Goal: Task Accomplishment & Management: Manage account settings

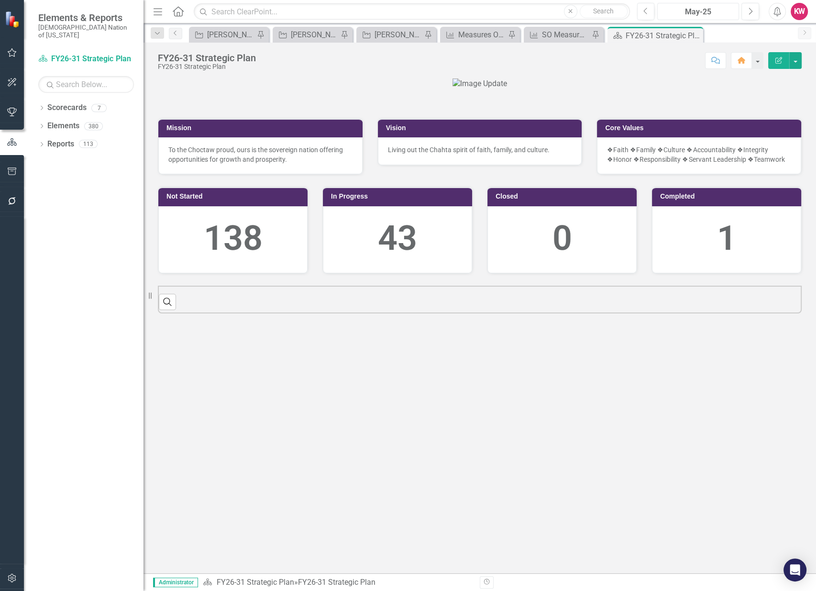
click at [704, 11] on div "May-25" at bounding box center [698, 11] width 75 height 11
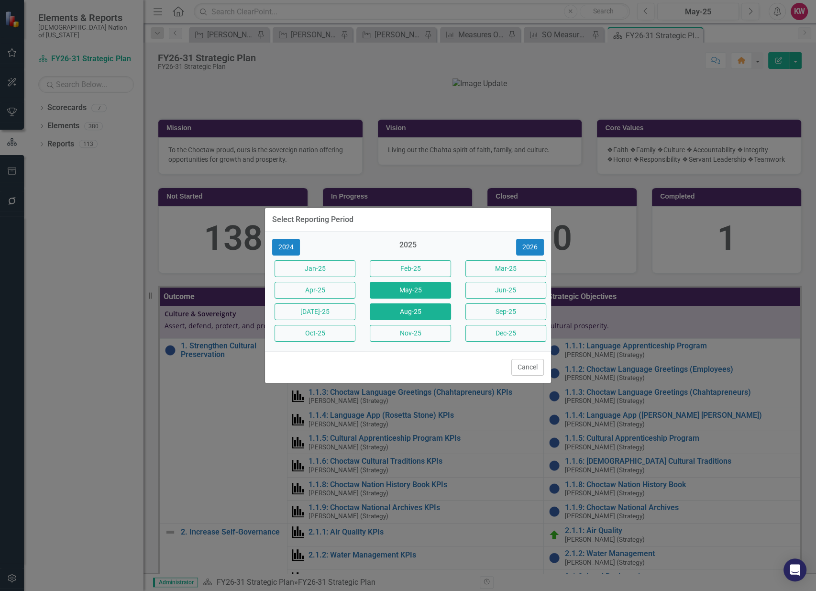
click at [417, 315] on button "Aug-25" at bounding box center [410, 311] width 81 height 17
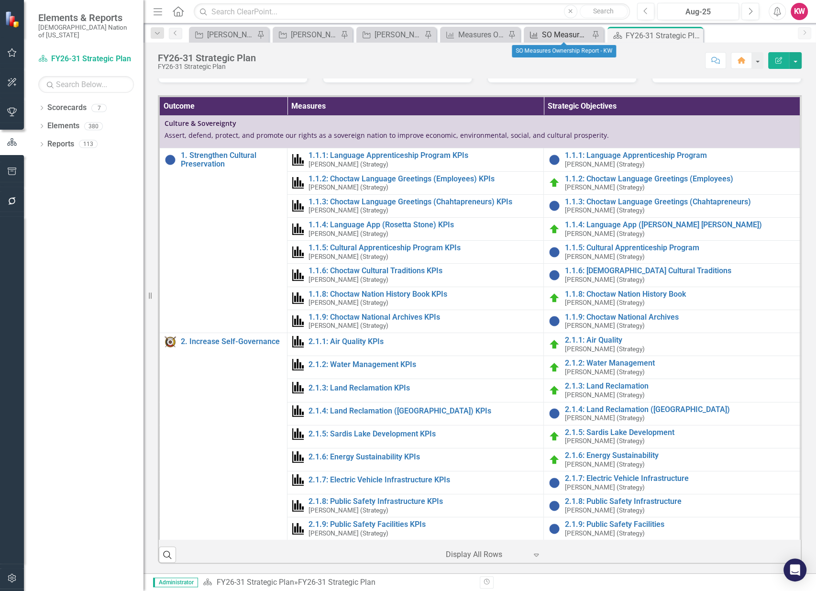
click at [555, 36] on div "SO Measures Ownership Report - KW" at bounding box center [565, 35] width 47 height 12
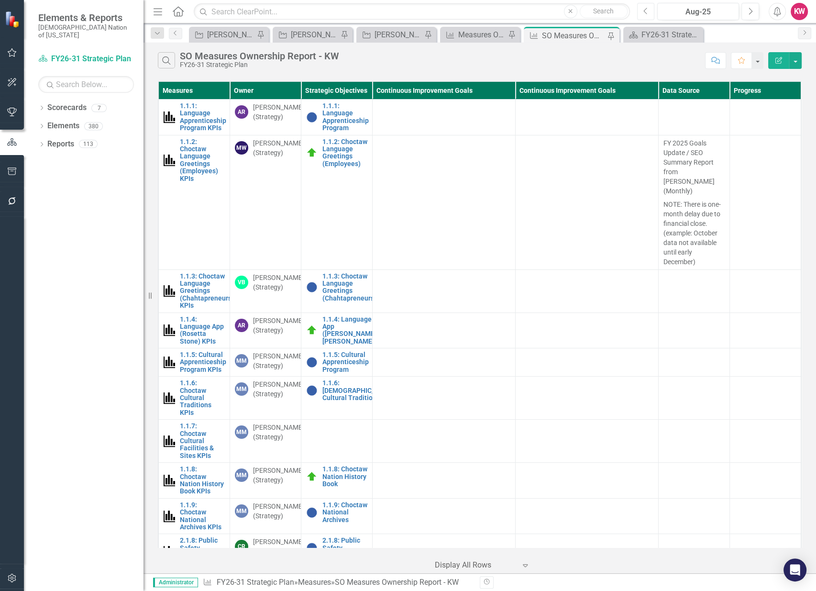
click at [647, 15] on button "Previous" at bounding box center [646, 11] width 18 height 17
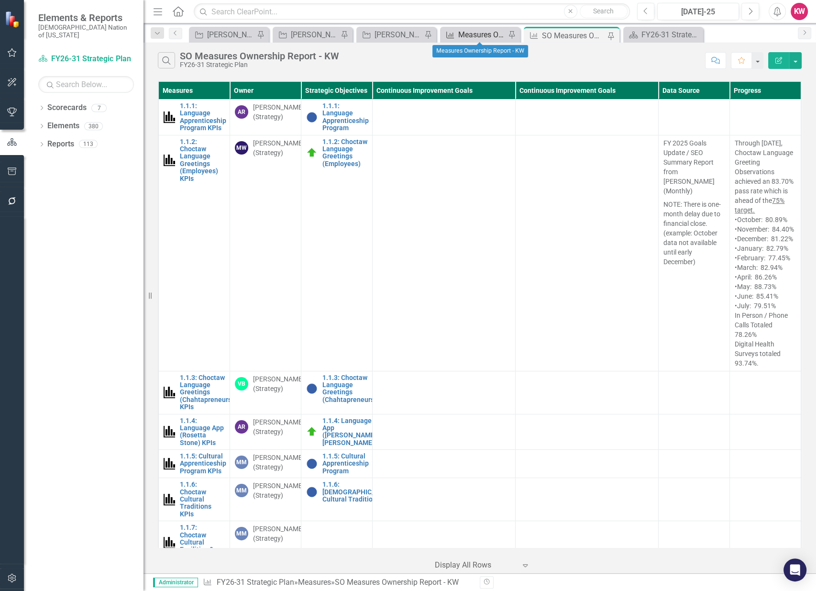
click at [475, 34] on div "Measures Ownership Report - KW" at bounding box center [481, 35] width 47 height 12
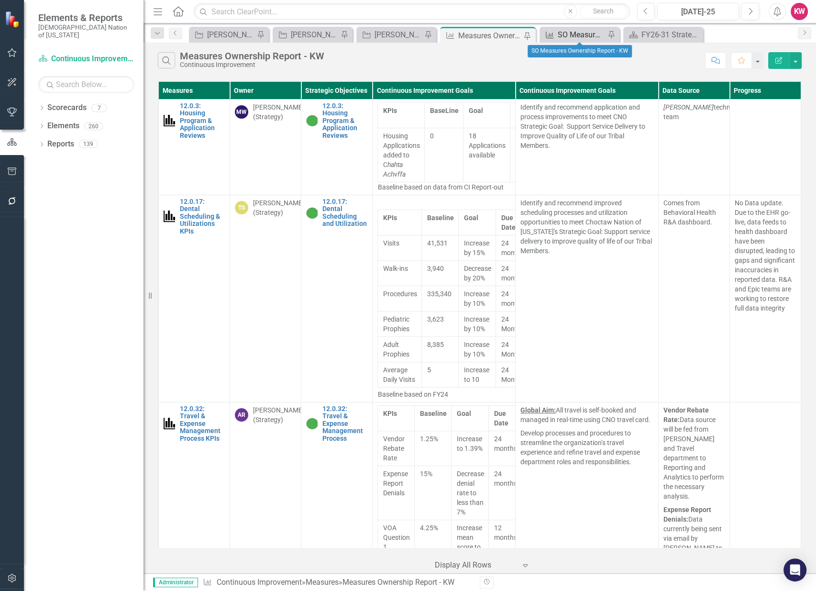
click at [568, 33] on div "SO Measures Ownership Report - KW" at bounding box center [581, 35] width 47 height 12
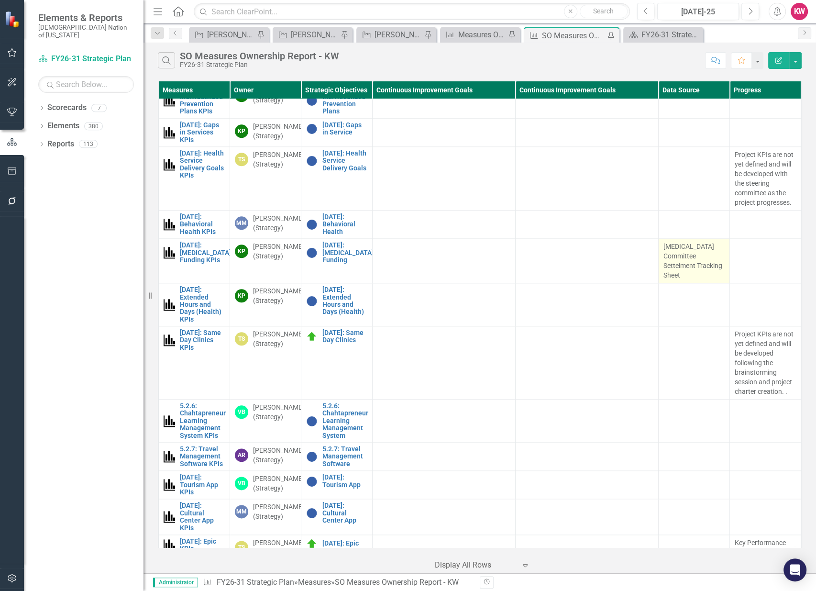
scroll to position [1010, 0]
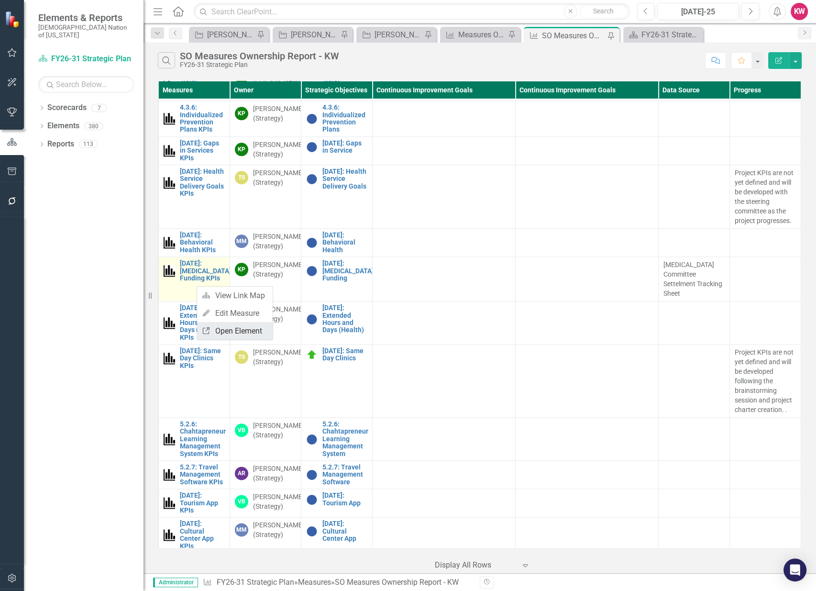
click at [226, 329] on link "Link Open Element" at bounding box center [235, 331] width 76 height 18
click at [796, 60] on button "button" at bounding box center [795, 60] width 12 height 17
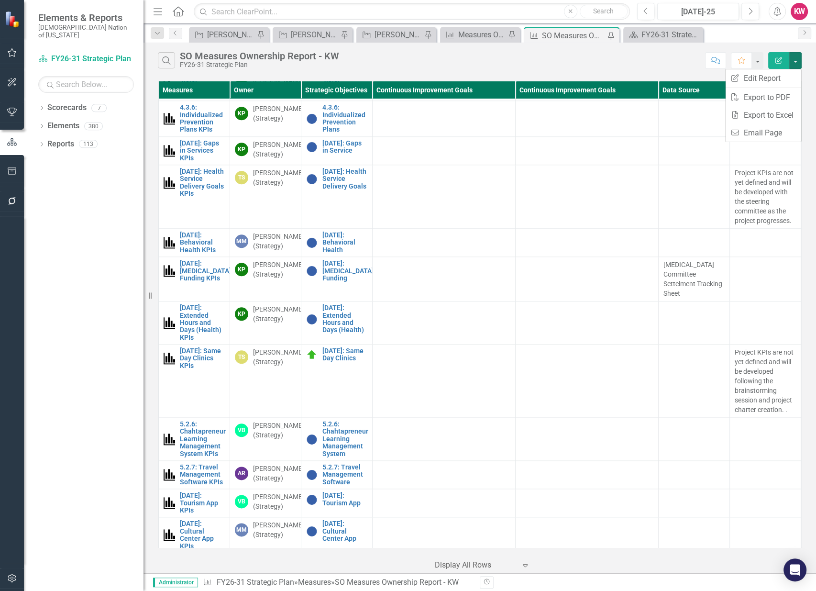
click at [624, 68] on div "Search SO Measures Ownership Report - KW FY26-31 Strategic Plan Comment Favorit…" at bounding box center [479, 58] width 672 height 31
click at [478, 36] on div "Measures Ownership Report - KW" at bounding box center [481, 35] width 47 height 12
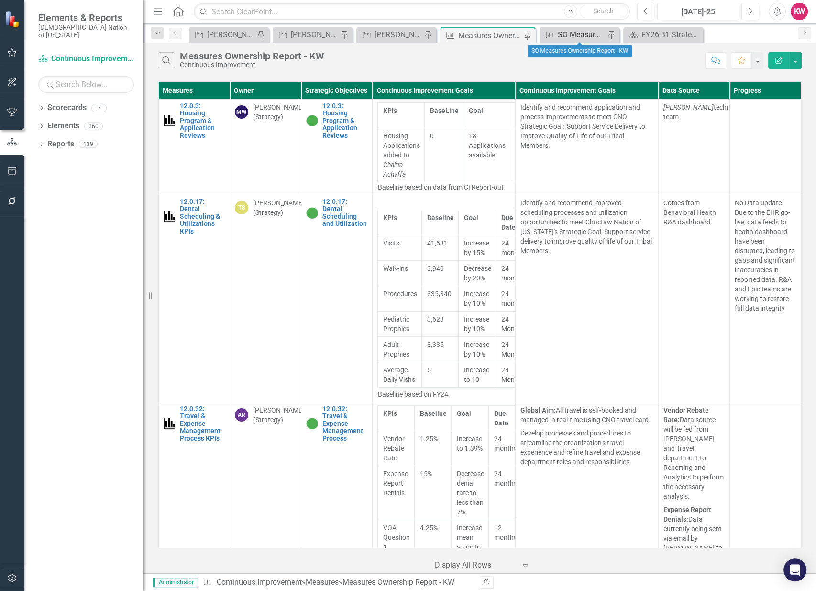
click at [568, 33] on div "SO Measures Ownership Report - KW" at bounding box center [581, 35] width 47 height 12
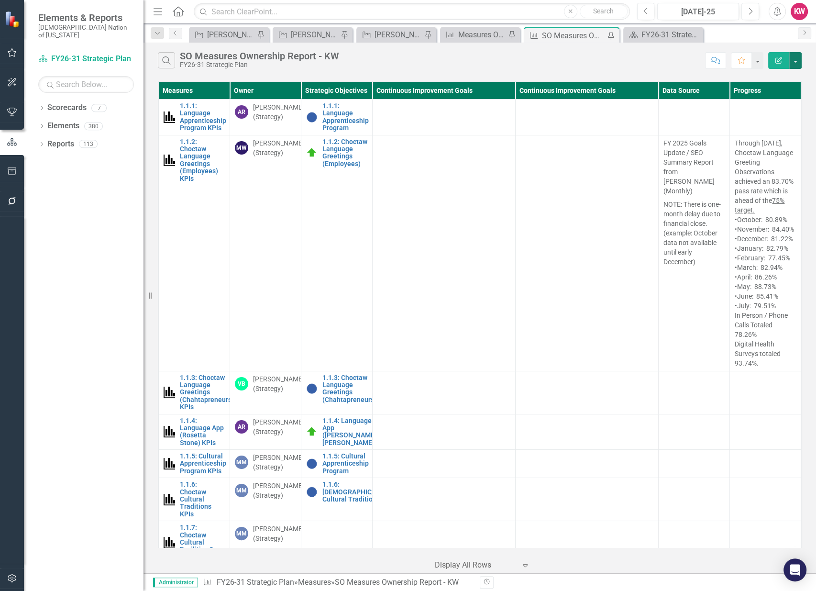
click at [797, 63] on button "button" at bounding box center [795, 60] width 12 height 17
click at [777, 77] on link "Edit Report Edit Report" at bounding box center [764, 78] width 76 height 18
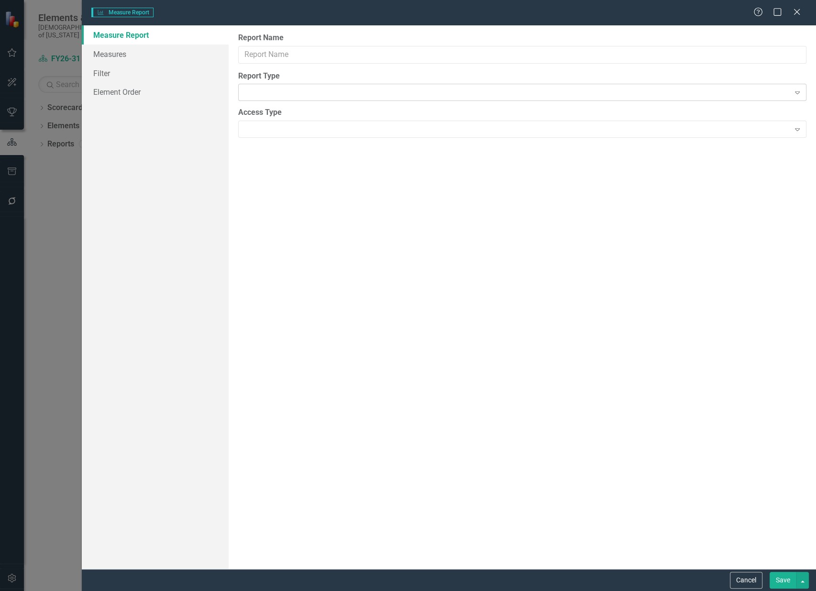
type input "SO Measures Ownership Report - KW"
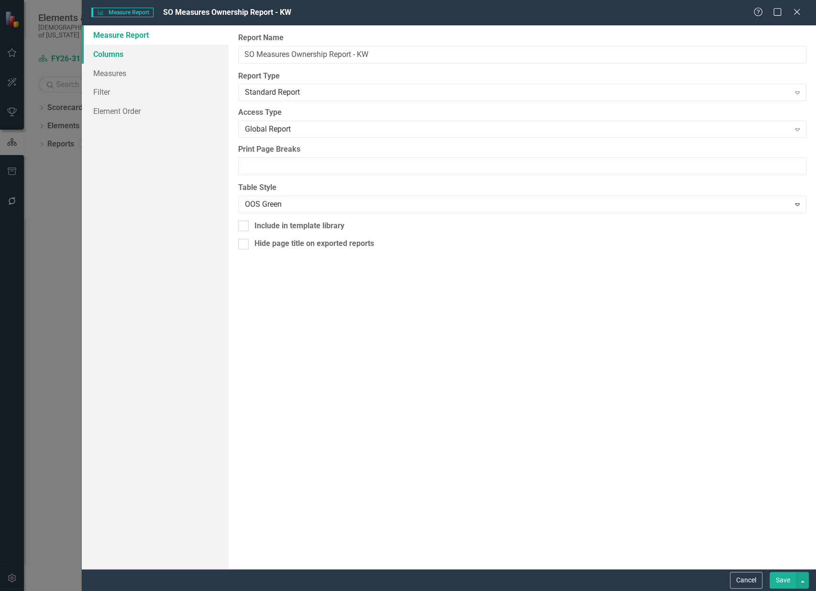
click at [111, 55] on link "Columns" at bounding box center [155, 53] width 147 height 19
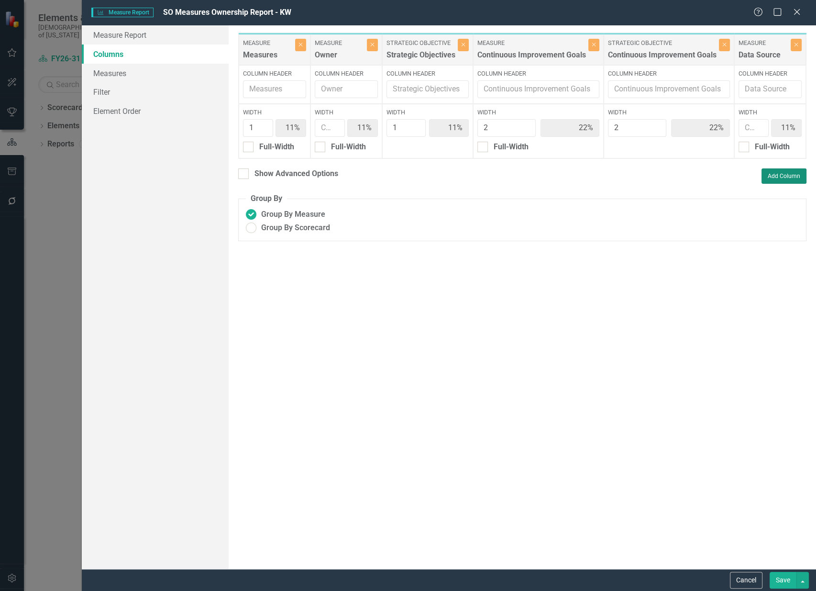
click at [788, 184] on button "Add Column" at bounding box center [783, 175] width 45 height 15
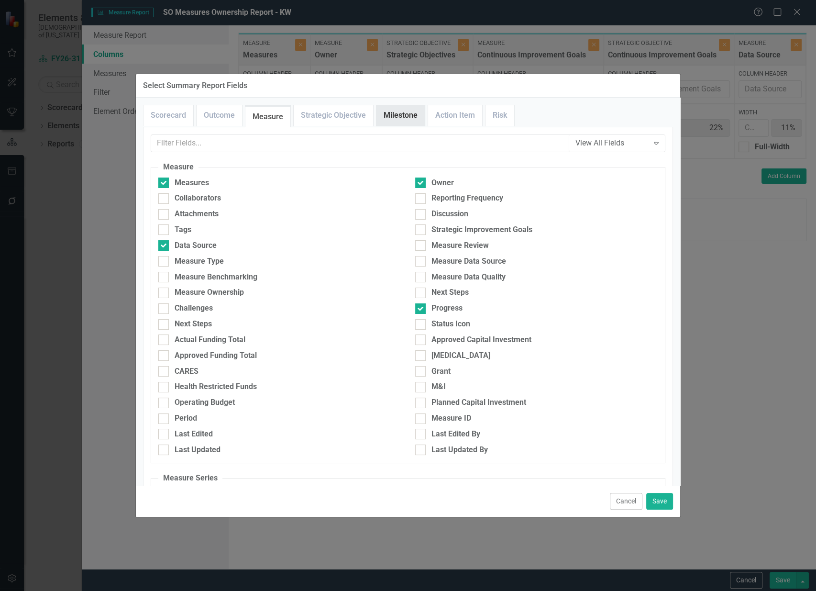
click at [398, 118] on link "Milestone" at bounding box center [400, 115] width 48 height 21
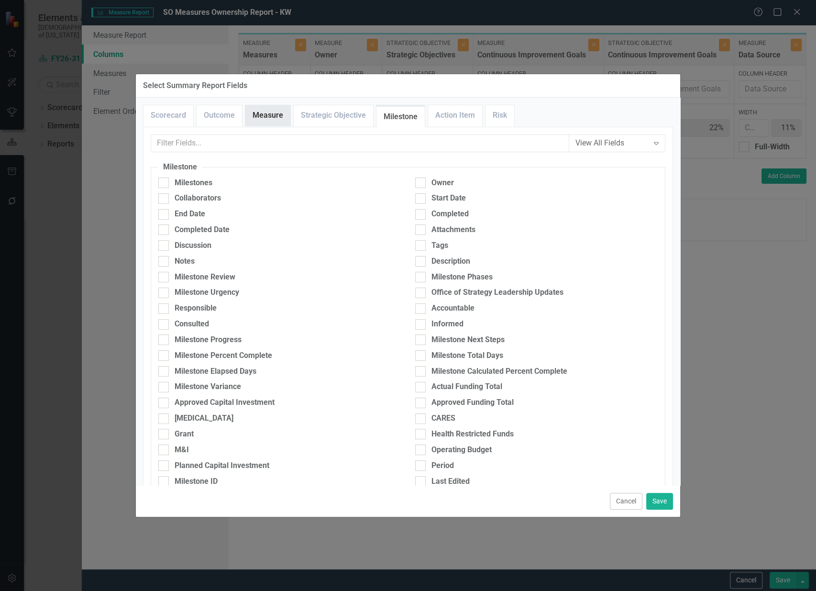
click at [262, 117] on link "Measure" at bounding box center [267, 115] width 45 height 21
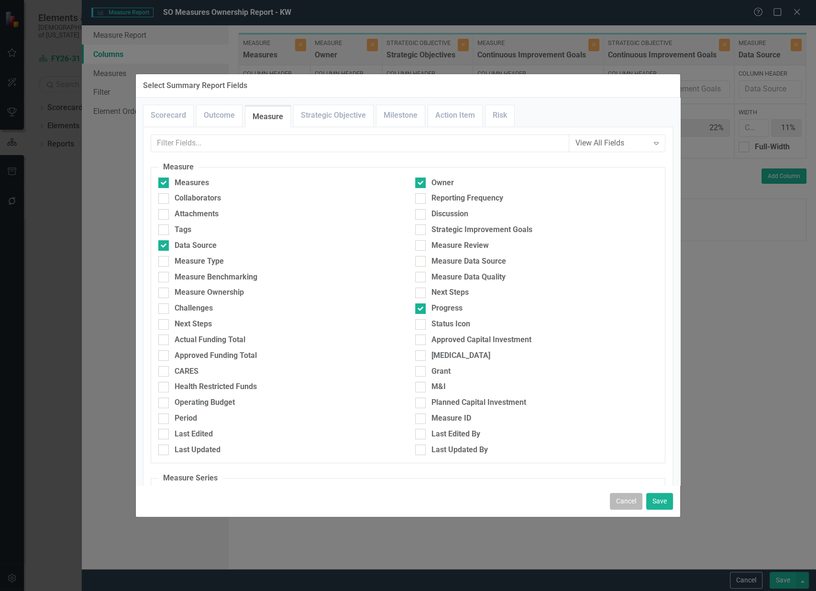
click at [626, 506] on button "Cancel" at bounding box center [626, 501] width 33 height 17
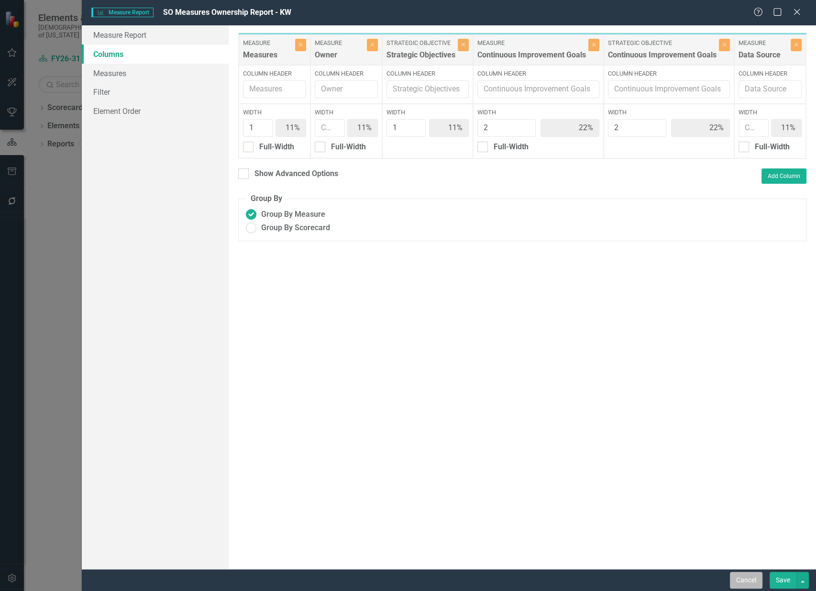
click at [748, 578] on button "Cancel" at bounding box center [746, 580] width 33 height 17
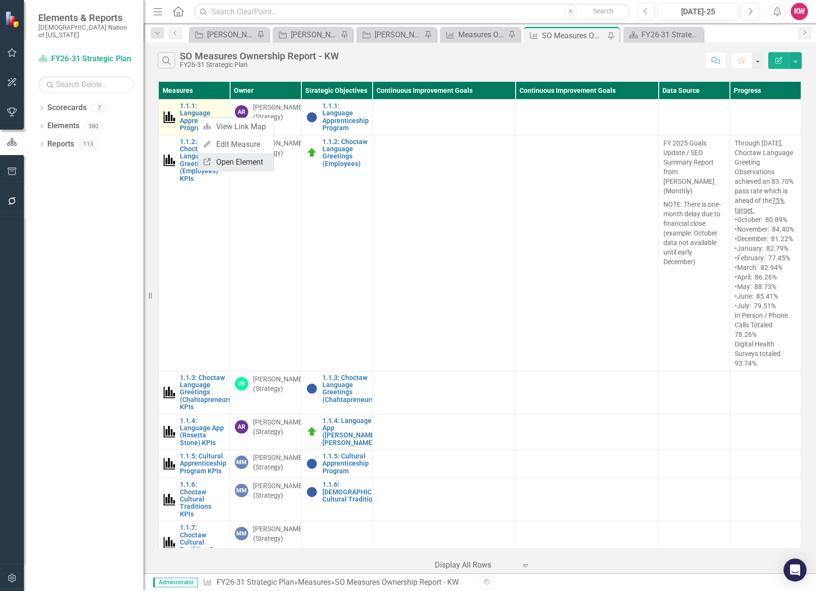
click at [230, 164] on link "Link Open Element" at bounding box center [236, 162] width 76 height 18
click at [801, 62] on button "button" at bounding box center [795, 60] width 12 height 17
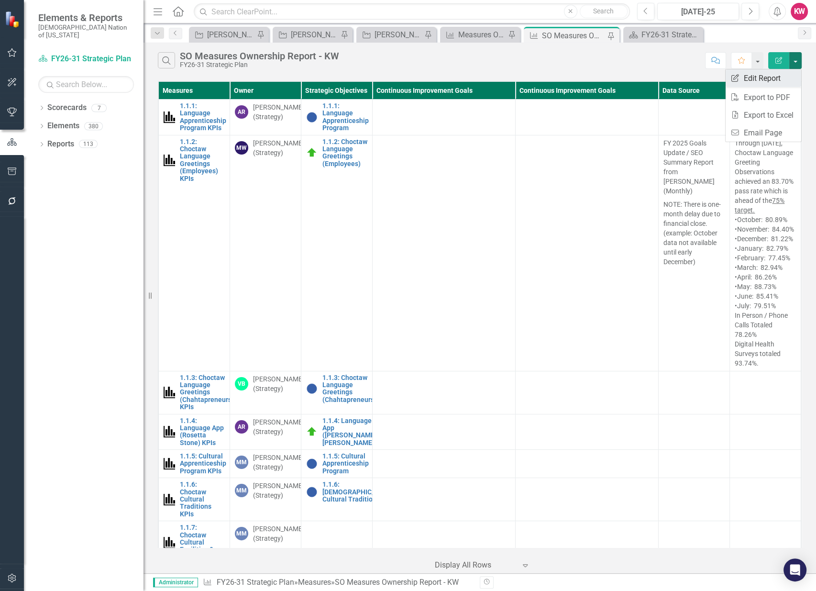
click at [782, 74] on link "Edit Report Edit Report" at bounding box center [764, 78] width 76 height 18
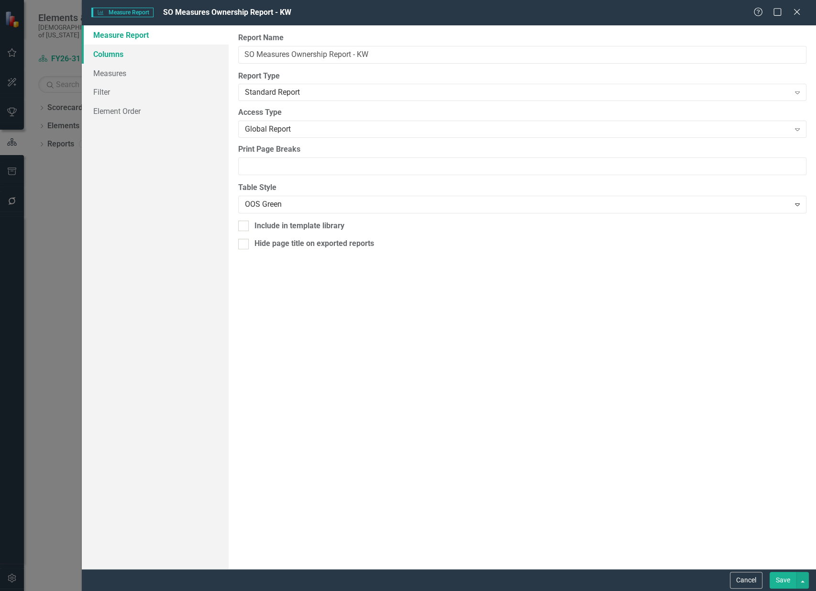
click at [124, 54] on link "Columns" at bounding box center [155, 53] width 147 height 19
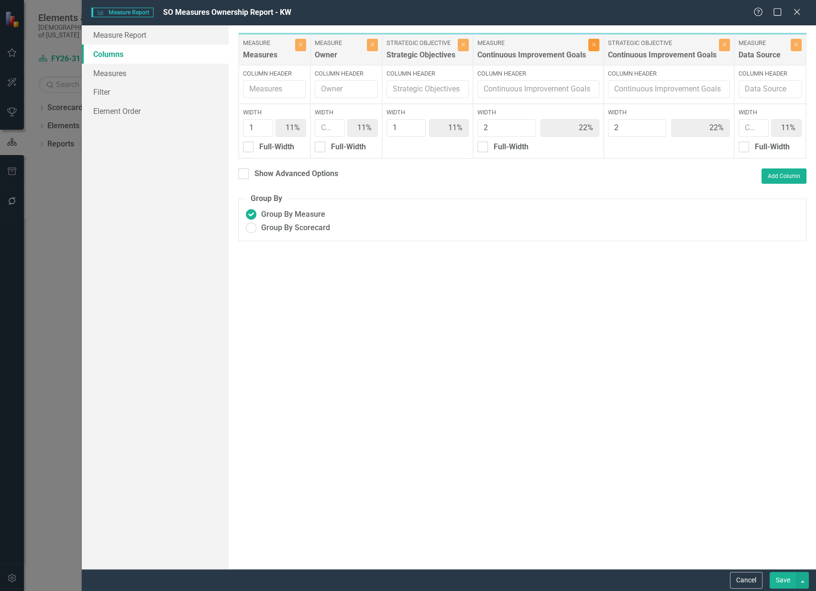
click at [591, 46] on button "Close" at bounding box center [593, 45] width 11 height 12
type input "14%"
type input "29%"
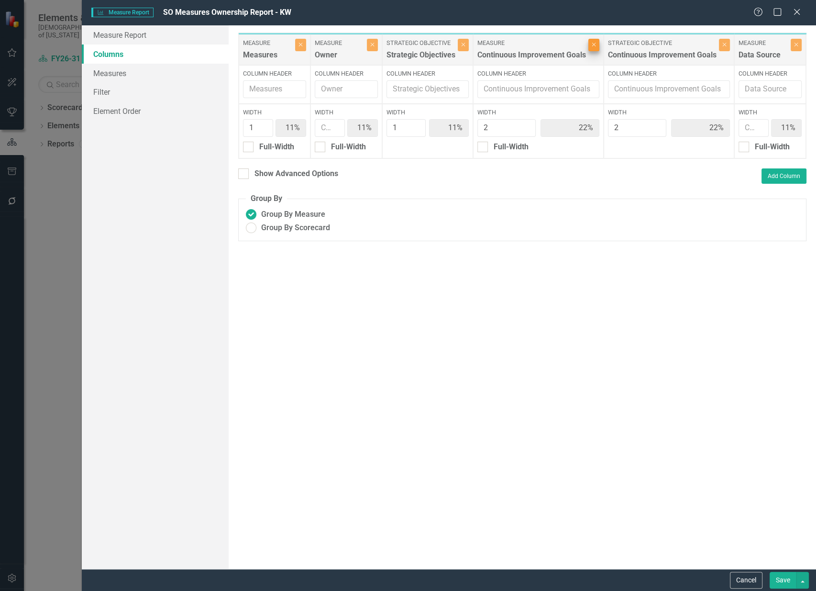
type input "14%"
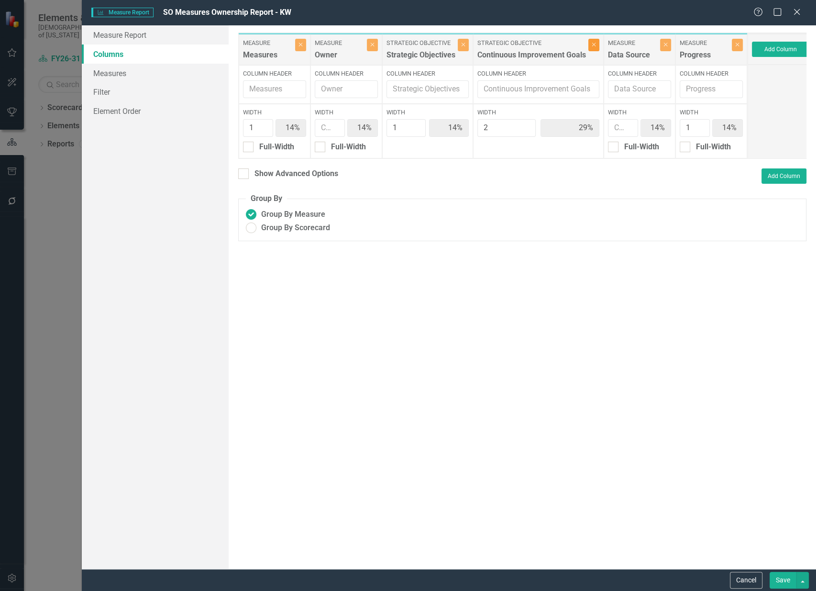
click at [592, 46] on icon "Close" at bounding box center [594, 45] width 4 height 6
type input "20%"
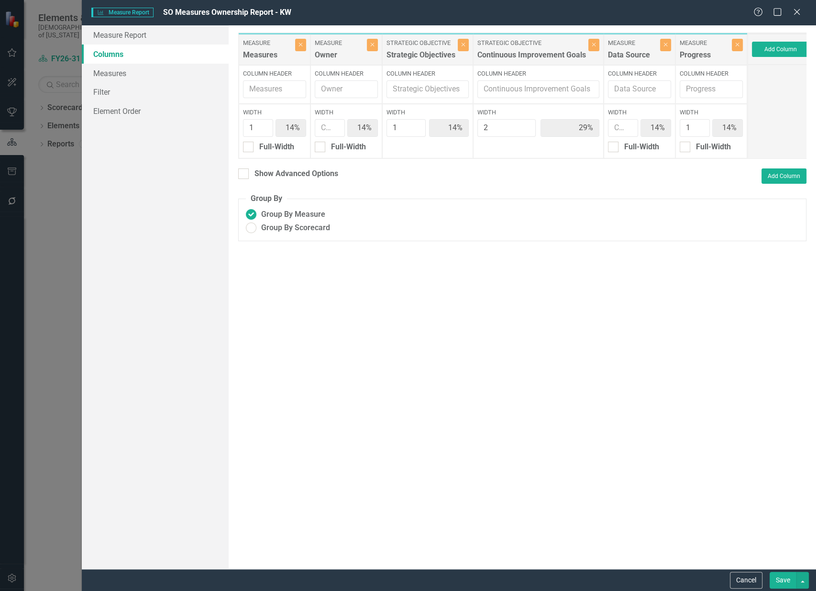
type input "20%"
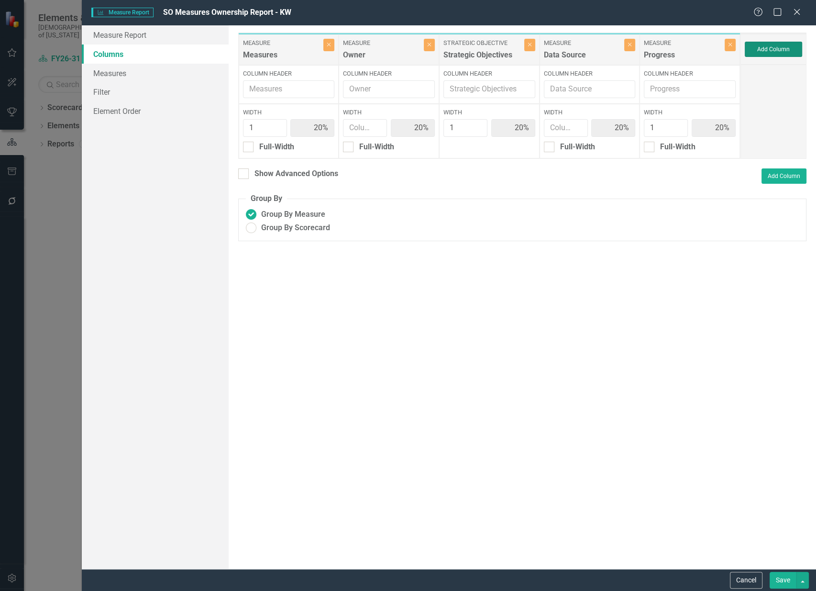
click at [785, 51] on button "Add Column" at bounding box center [773, 49] width 57 height 15
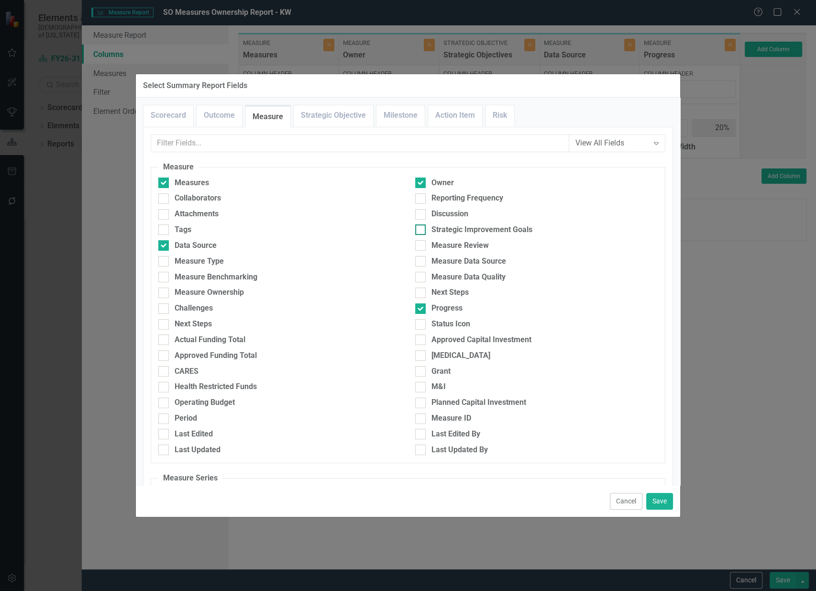
click at [417, 230] on input "Strategic Improvement Goals" at bounding box center [418, 227] width 6 height 6
checkbox input "true"
click at [654, 503] on button "Save" at bounding box center [659, 501] width 27 height 17
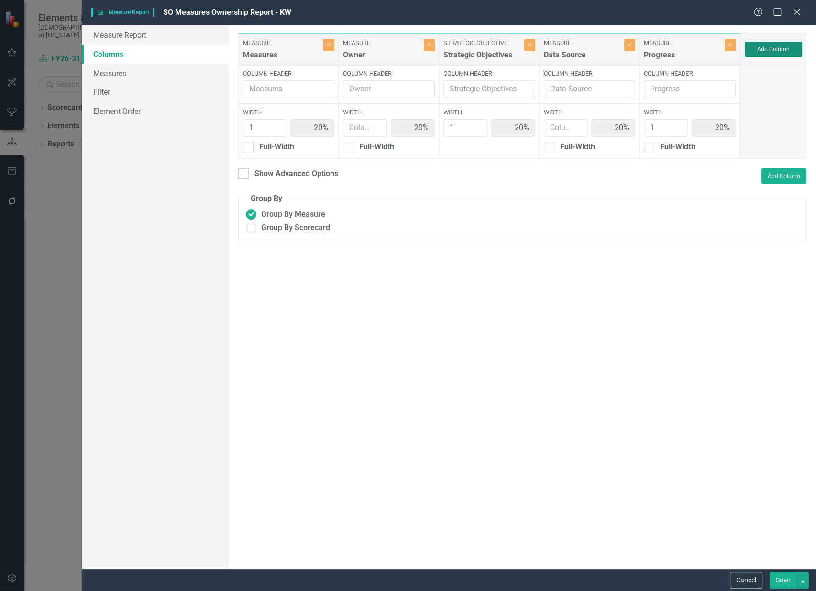
type input "17%"
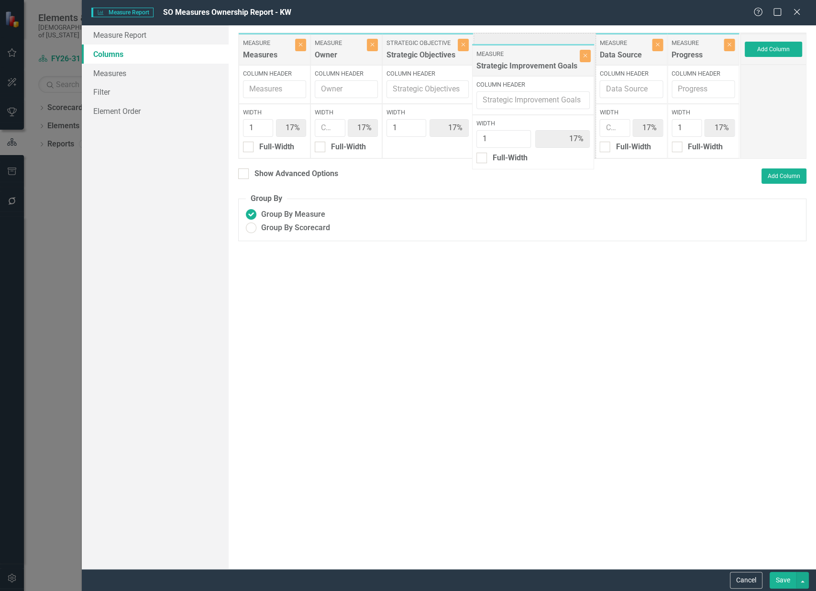
drag, startPoint x: 672, startPoint y: 45, endPoint x: 526, endPoint y: 56, distance: 146.3
click at [526, 56] on div "Measure Measures Close Column Header Width 1 17% Full-Width Measure Owner Close…" at bounding box center [489, 96] width 502 height 126
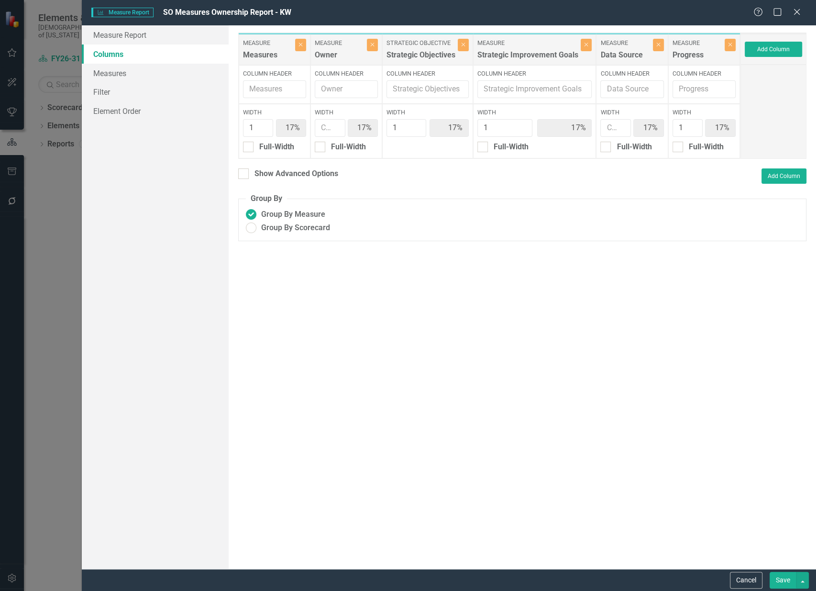
click at [780, 581] on button "Save" at bounding box center [783, 580] width 27 height 17
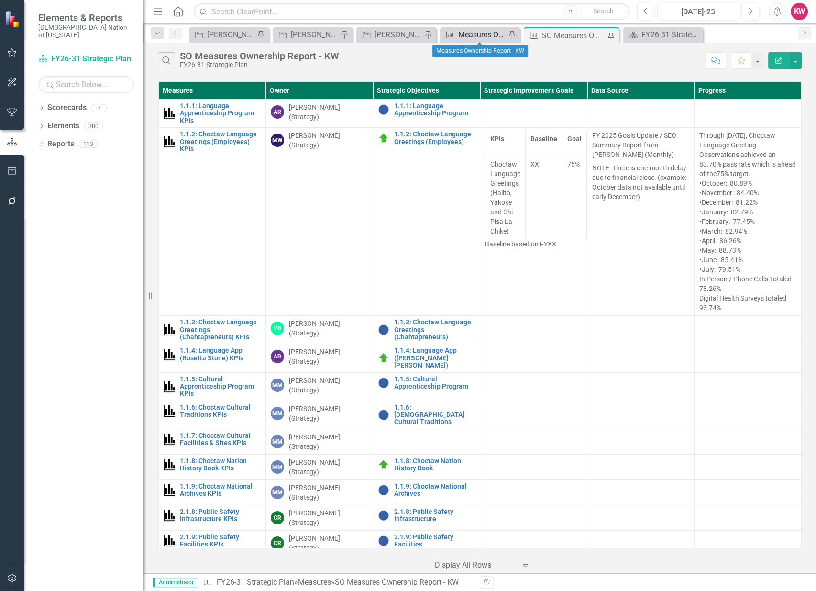
click at [483, 29] on div "Measures Ownership Report - KW" at bounding box center [481, 35] width 47 height 12
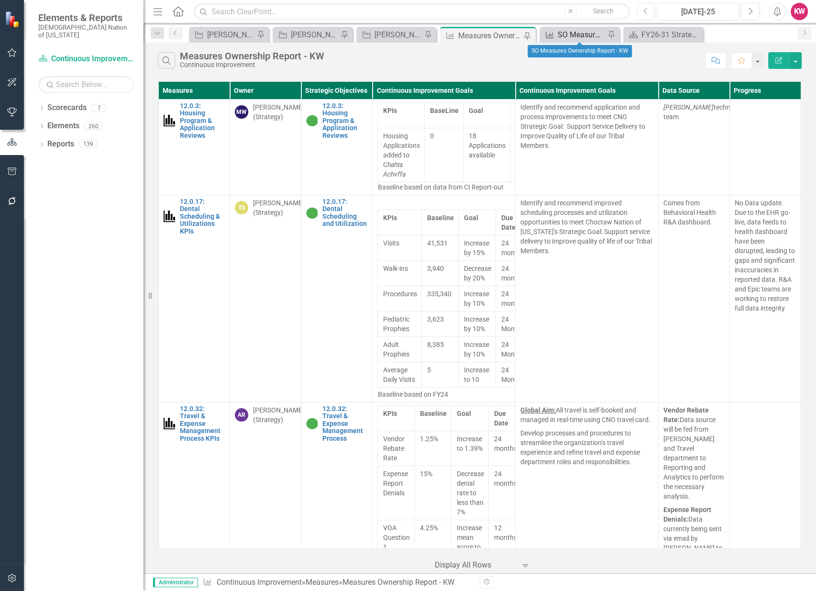
click at [570, 35] on div "SO Measures Ownership Report - KW" at bounding box center [581, 35] width 47 height 12
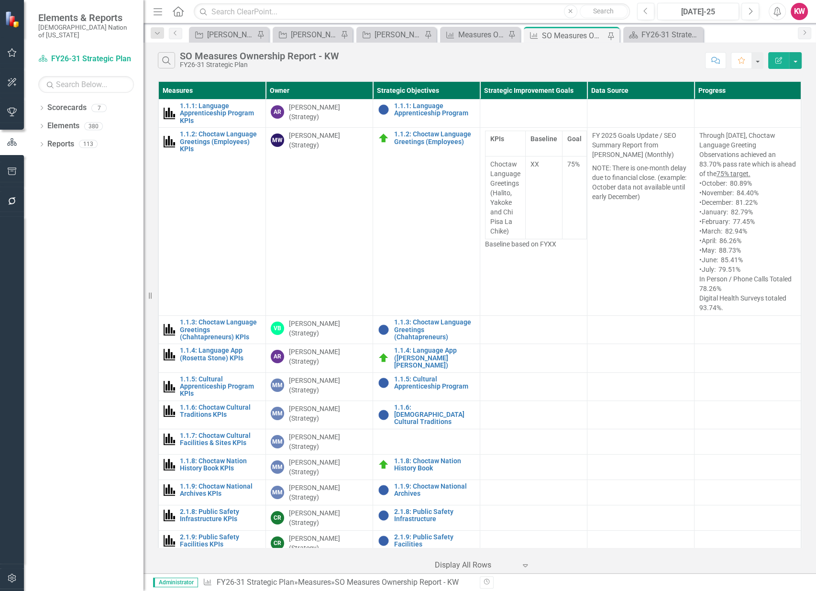
click at [470, 43] on div "Search SO Measures Ownership Report - KW FY26-31 Strategic Plan Comment Favorit…" at bounding box center [479, 58] width 672 height 31
click at [471, 33] on div "Measures Ownership Report - KW" at bounding box center [481, 35] width 47 height 12
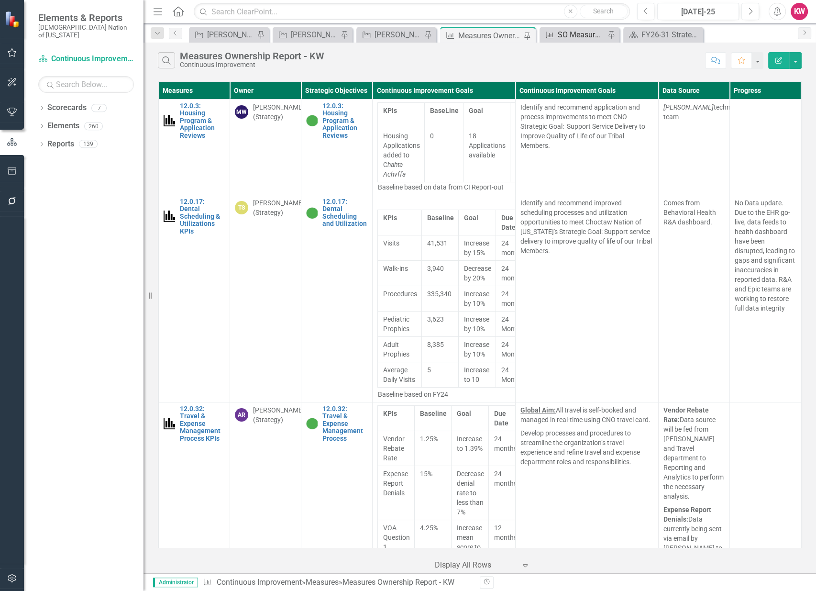
click at [578, 37] on div "SO Measures Ownership Report - KW" at bounding box center [581, 35] width 47 height 12
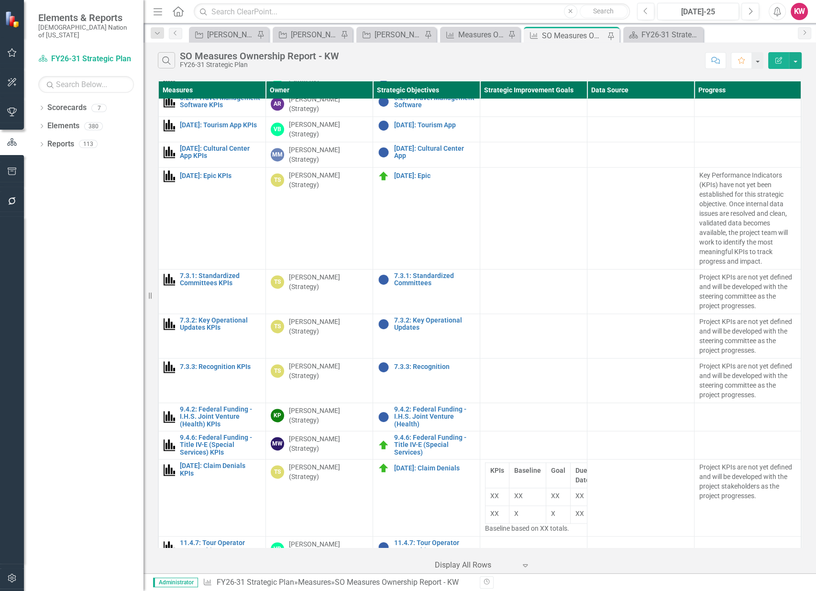
scroll to position [1385, 0]
